Goal: Task Accomplishment & Management: Manage account settings

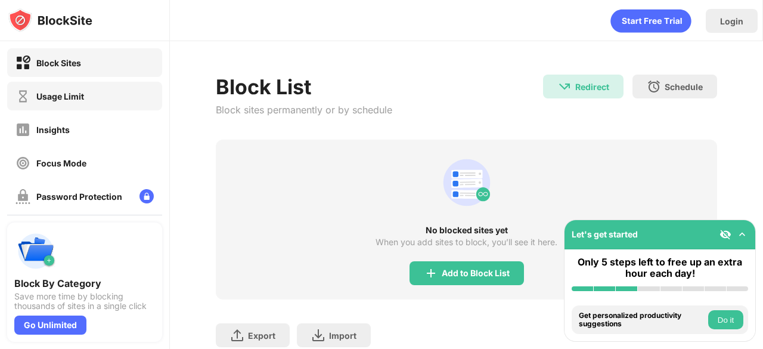
click at [60, 99] on div "Usage Limit" at bounding box center [60, 96] width 48 height 10
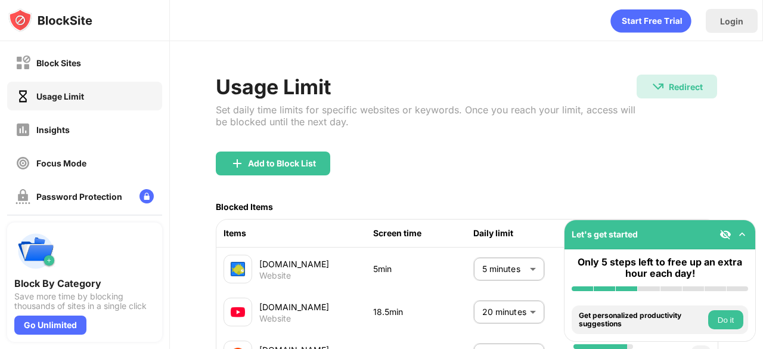
scroll to position [119, 0]
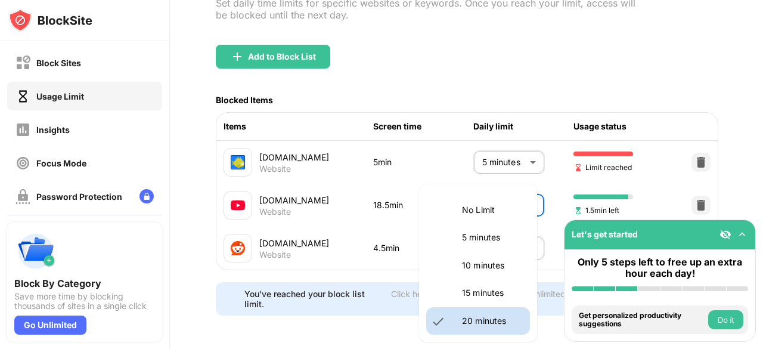
click at [484, 206] on body "Block Sites Usage Limit Insights Focus Mode Password Protection Custom Block Pa…" at bounding box center [381, 174] width 763 height 349
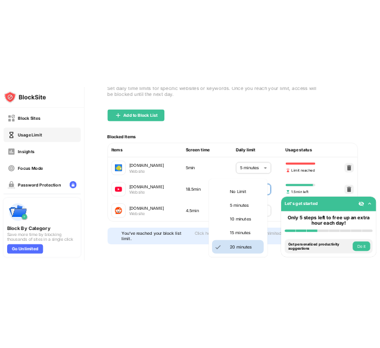
scroll to position [87, 0]
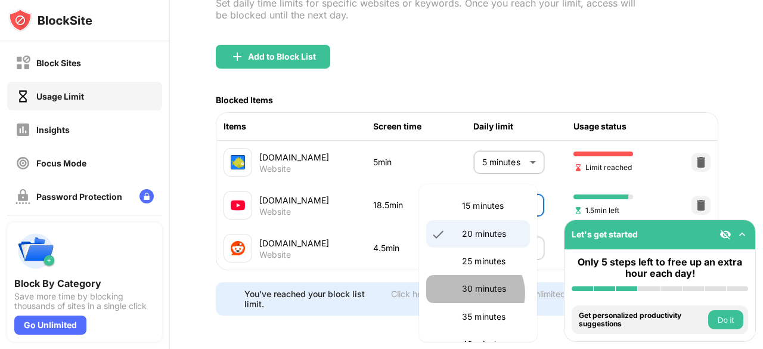
click at [473, 293] on p "30 minutes" at bounding box center [492, 288] width 61 height 13
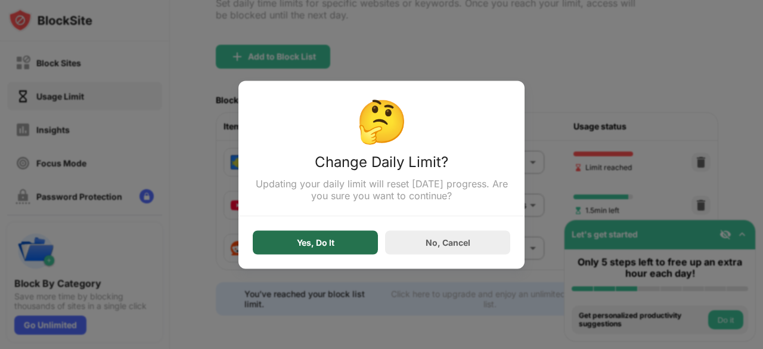
click at [345, 251] on div "Yes, Do It" at bounding box center [315, 242] width 125 height 24
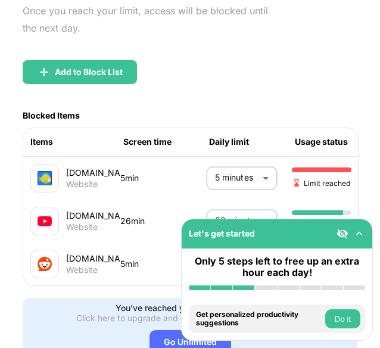
scroll to position [175, 0]
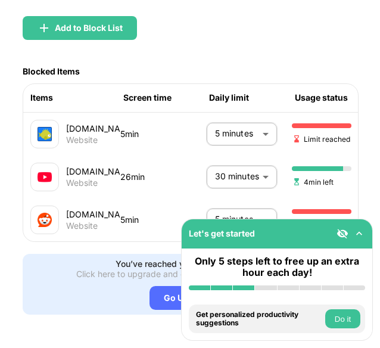
click at [239, 162] on body "Let's get started Only 5 steps left to free up an extra hour each day! Install …" at bounding box center [190, 174] width 380 height 348
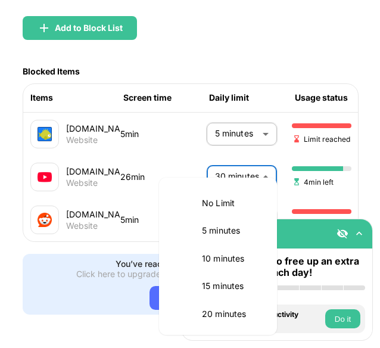
scroll to position [113, 0]
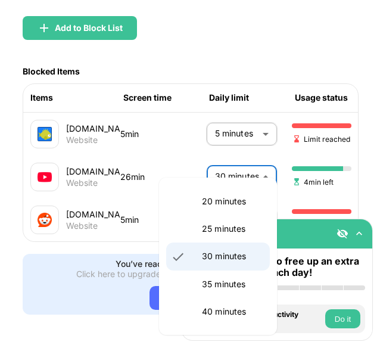
click at [203, 224] on p "25 minutes" at bounding box center [232, 228] width 61 height 13
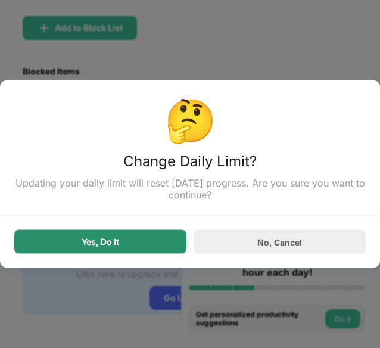
click at [151, 236] on div "Yes, Do It" at bounding box center [100, 242] width 172 height 24
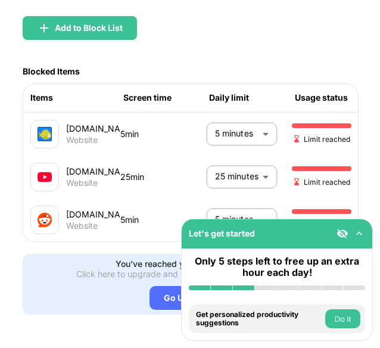
click at [233, 182] on div "[DOMAIN_NAME] Website 25min 25 minutes ** ​ Limit reached" at bounding box center [215, 177] width 384 height 43
click at [219, 168] on body "Let's get started Only 5 steps left to free up an extra hour each day! Install …" at bounding box center [190, 174] width 380 height 348
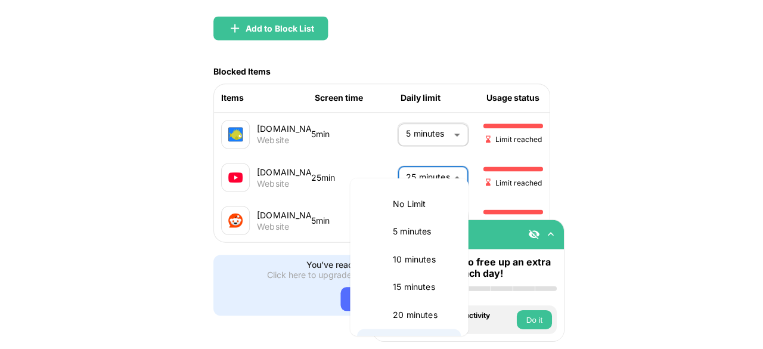
scroll to position [20, 0]
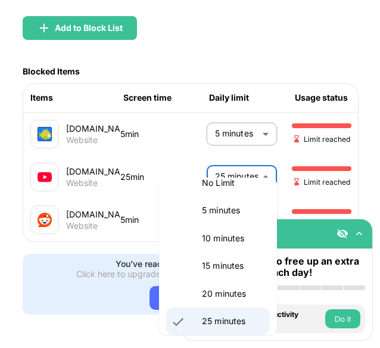
click at [208, 282] on li "20 minutes" at bounding box center [218, 293] width 104 height 27
type input "**"
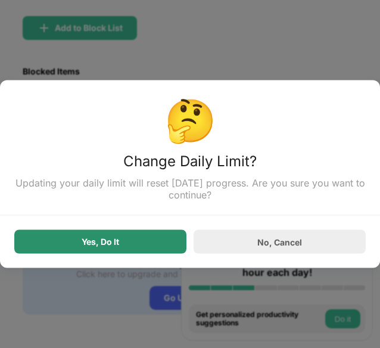
click at [143, 235] on div "Yes, Do It" at bounding box center [100, 242] width 172 height 24
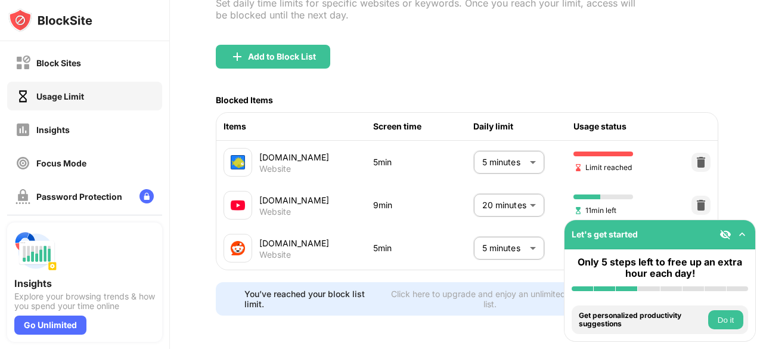
scroll to position [98, 0]
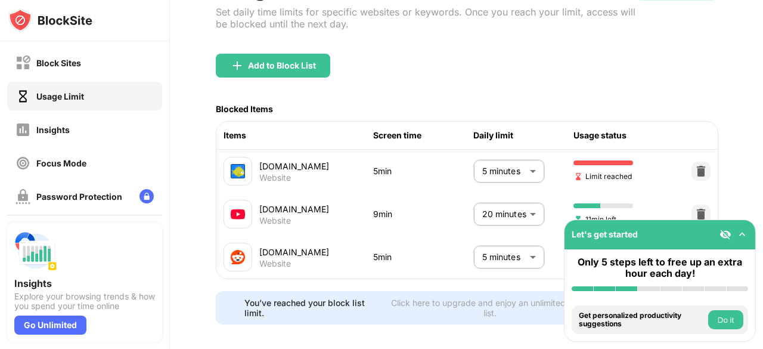
click at [504, 264] on body "Block Sites Usage Limit Insights Focus Mode Password Protection Custom Block Pa…" at bounding box center [381, 174] width 763 height 349
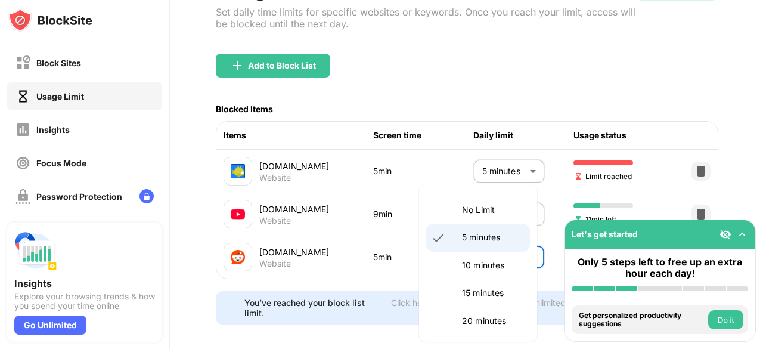
click at [472, 264] on p "10 minutes" at bounding box center [492, 265] width 61 height 13
type input "**"
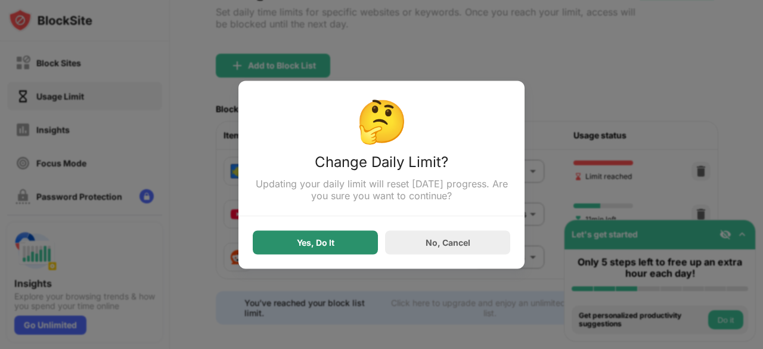
click at [355, 242] on div "Yes, Do It" at bounding box center [315, 242] width 125 height 24
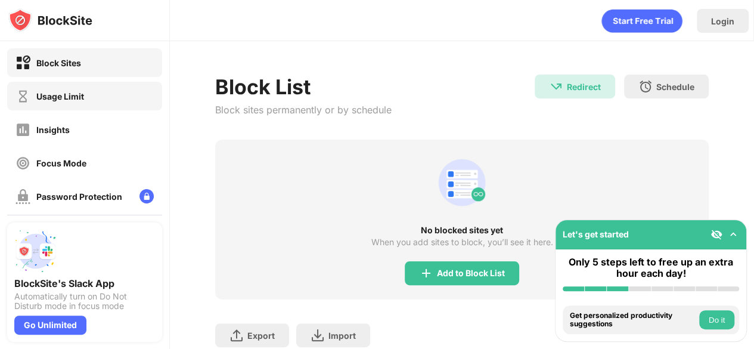
click at [125, 100] on div "Usage Limit" at bounding box center [84, 96] width 155 height 29
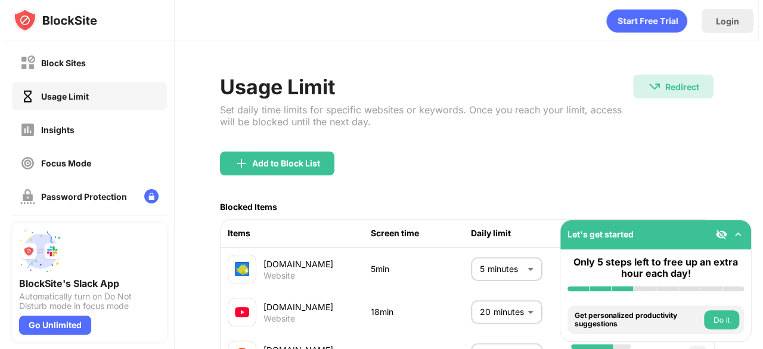
scroll to position [55, 0]
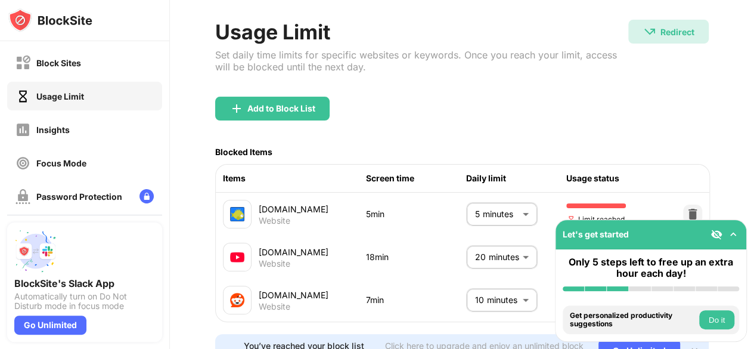
click at [479, 291] on body "Block Sites Usage Limit Insights Focus Mode Password Protection Custom Block Pa…" at bounding box center [377, 174] width 754 height 349
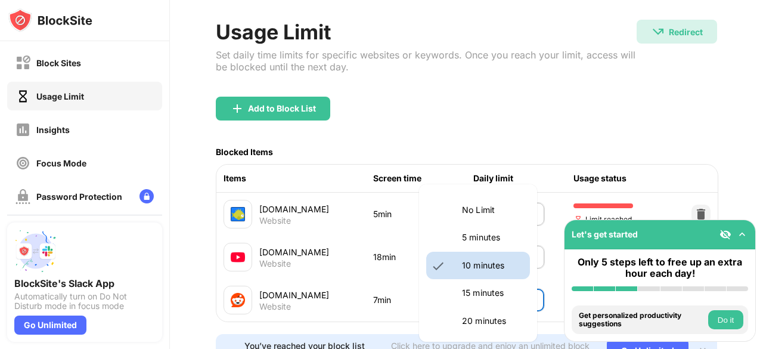
click at [342, 247] on div at bounding box center [381, 174] width 763 height 349
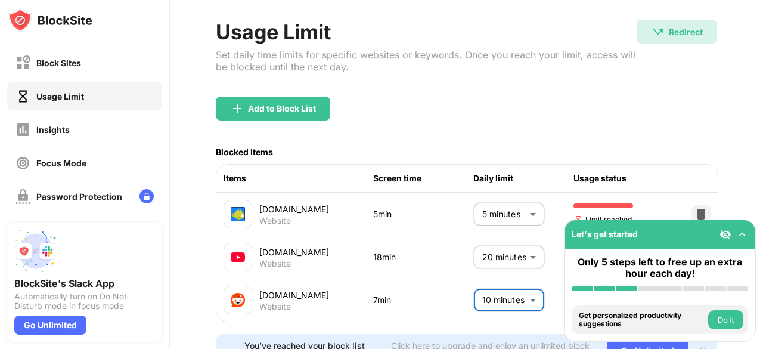
click at [481, 256] on body "Block Sites Usage Limit Insights Focus Mode Password Protection Custom Block Pa…" at bounding box center [381, 174] width 763 height 349
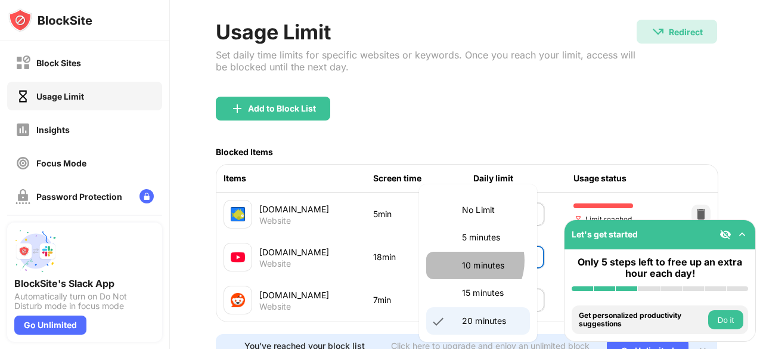
click at [465, 261] on p "10 minutes" at bounding box center [492, 265] width 61 height 13
type input "**"
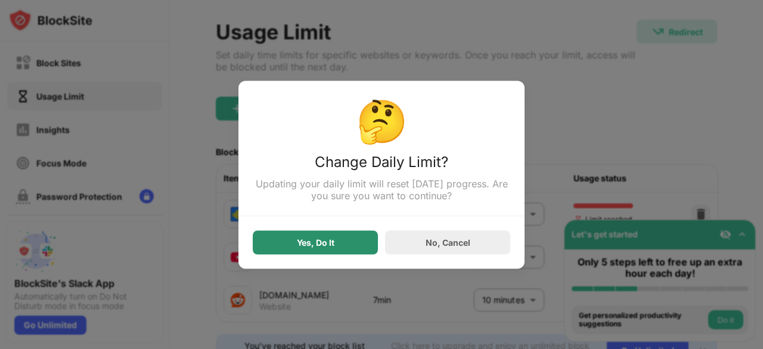
click at [333, 246] on div "Yes, Do It" at bounding box center [316, 242] width 38 height 10
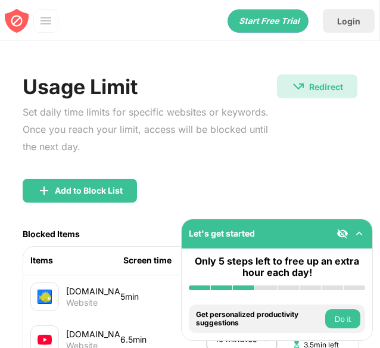
scroll to position [119, 0]
